Goal: Task Accomplishment & Management: Manage account settings

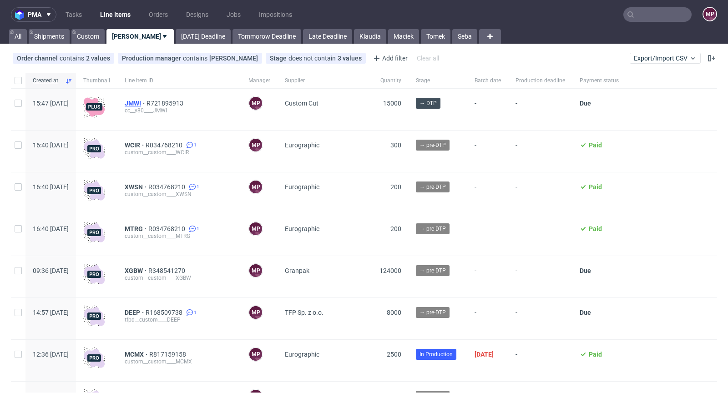
click at [146, 102] on span "JMWI" at bounding box center [136, 103] width 22 height 7
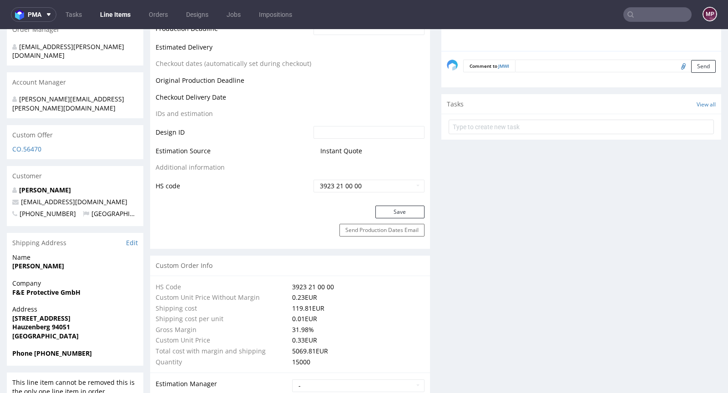
scroll to position [74, 0]
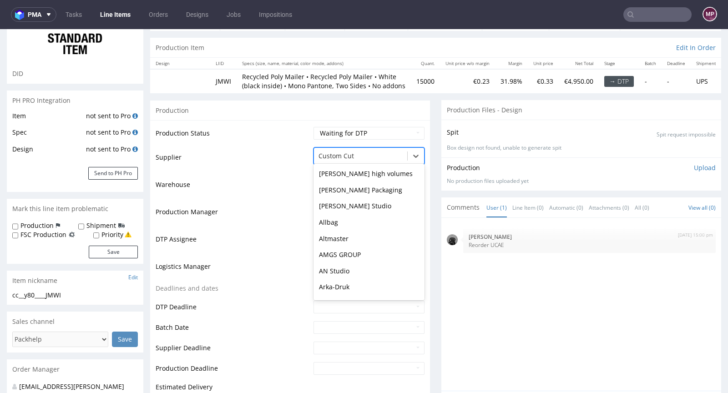
click at [331, 161] on div at bounding box center [360, 156] width 84 height 11
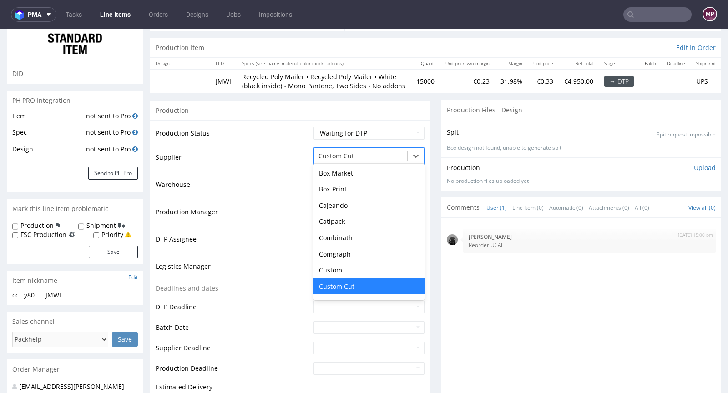
click at [262, 183] on td "Warehouse" at bounding box center [234, 187] width 156 height 27
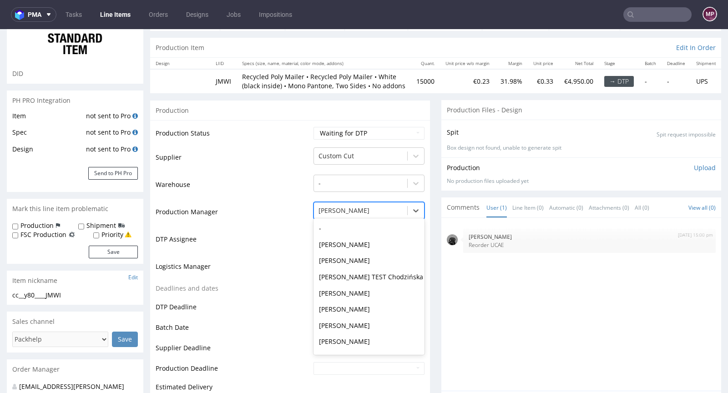
click at [318, 213] on div at bounding box center [360, 210] width 84 height 11
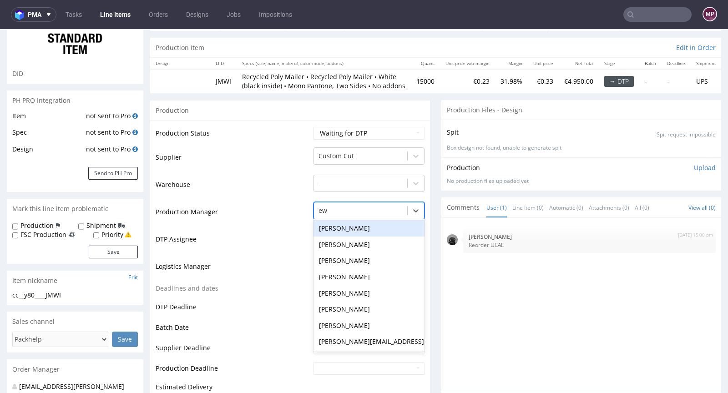
type input "ewa"
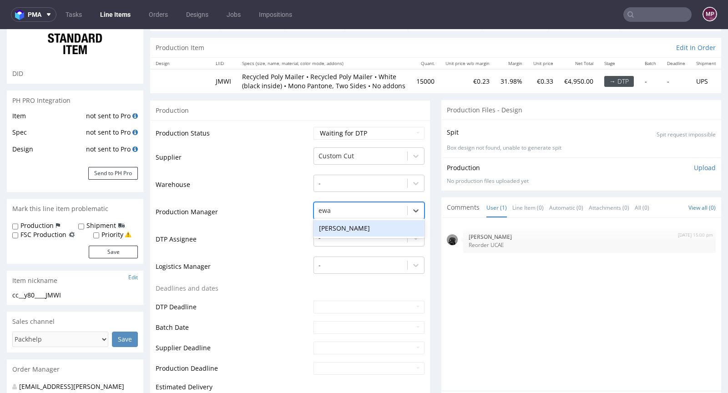
click at [335, 234] on div "Ewa Prus" at bounding box center [368, 228] width 111 height 16
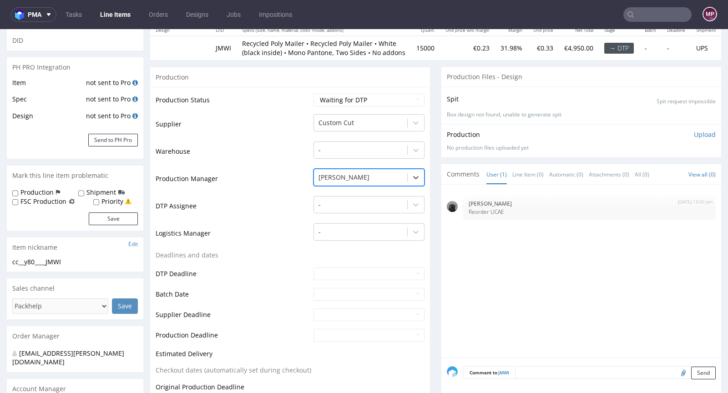
scroll to position [128, 0]
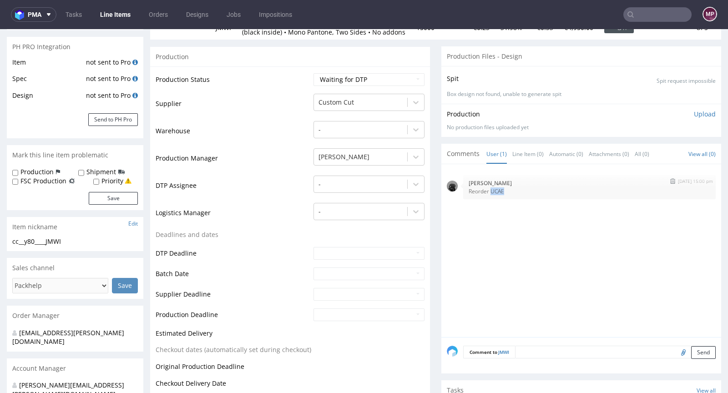
drag, startPoint x: 499, startPoint y: 200, endPoint x: 484, endPoint y: 199, distance: 15.0
click at [484, 195] on p "Reorder UCAE" at bounding box center [590, 191] width 242 height 7
copy p "UCAE"
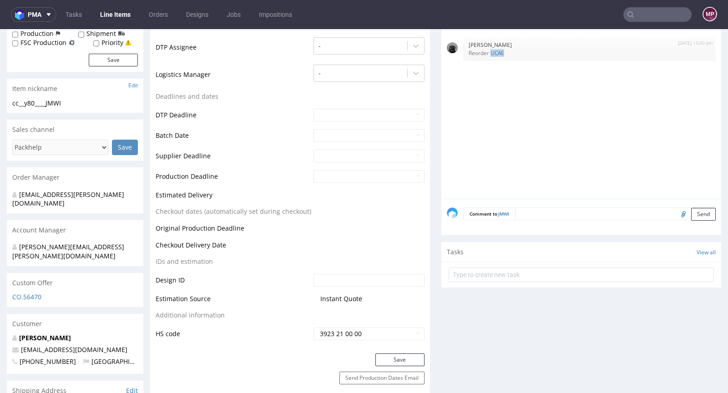
scroll to position [328, 0]
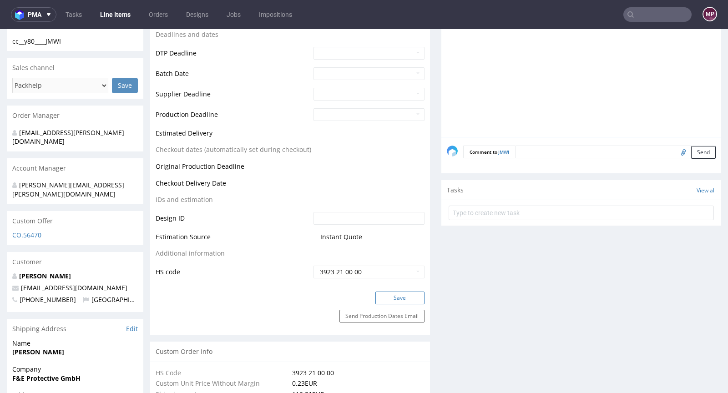
click at [375, 300] on button "Save" at bounding box center [399, 298] width 49 height 13
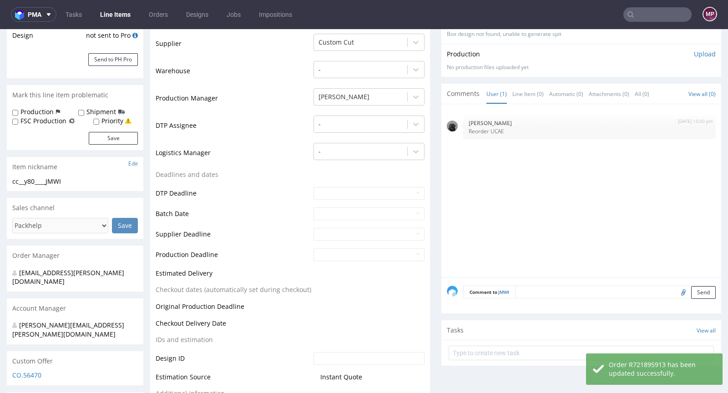
scroll to position [0, 0]
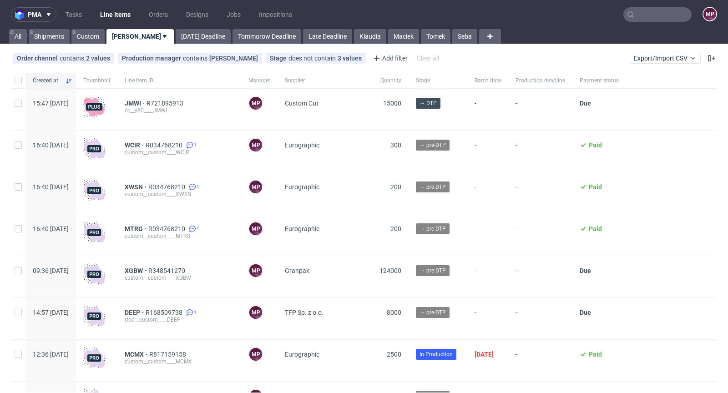
click at [651, 16] on input "text" at bounding box center [657, 14] width 68 height 15
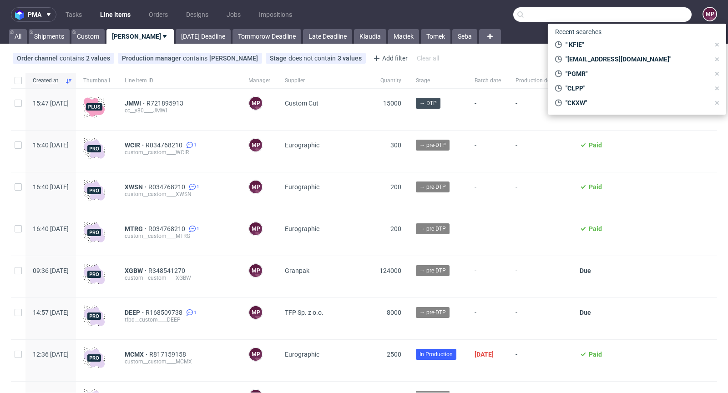
paste input "UCAE"
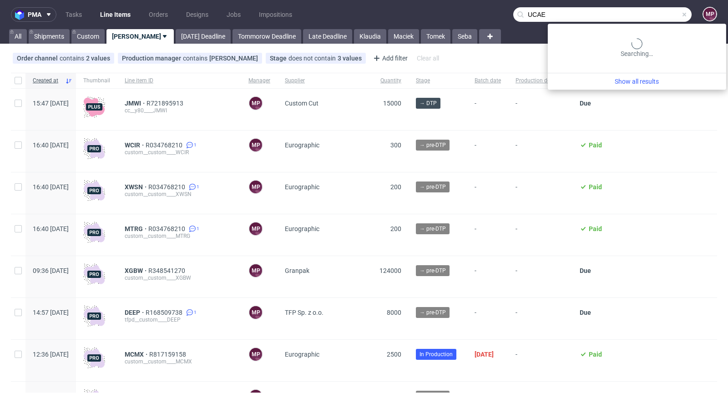
type input "UCAE"
